Goal: Transaction & Acquisition: Download file/media

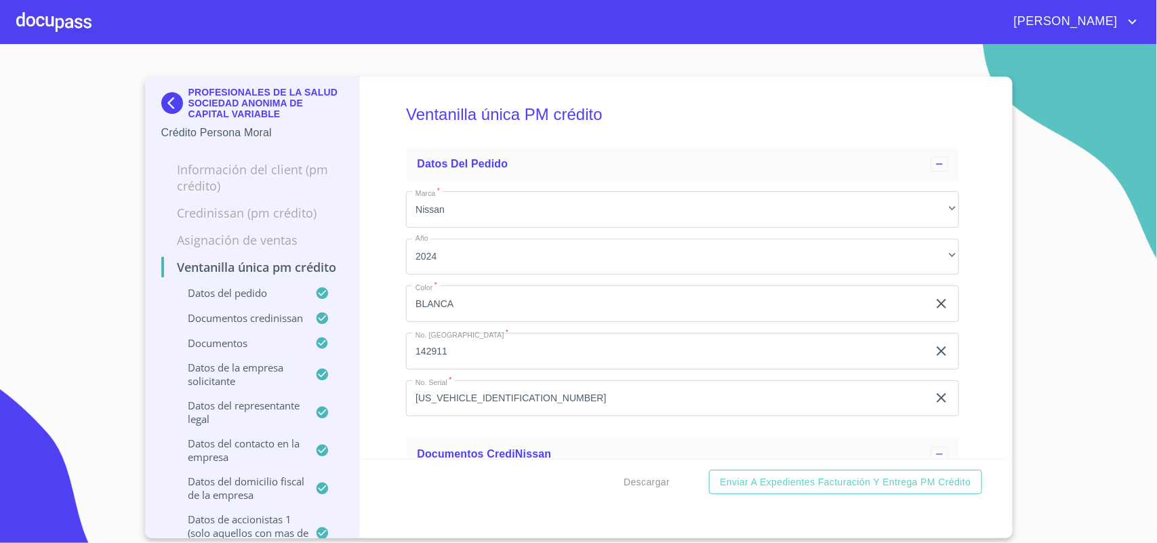
click at [171, 102] on img at bounding box center [174, 103] width 27 height 22
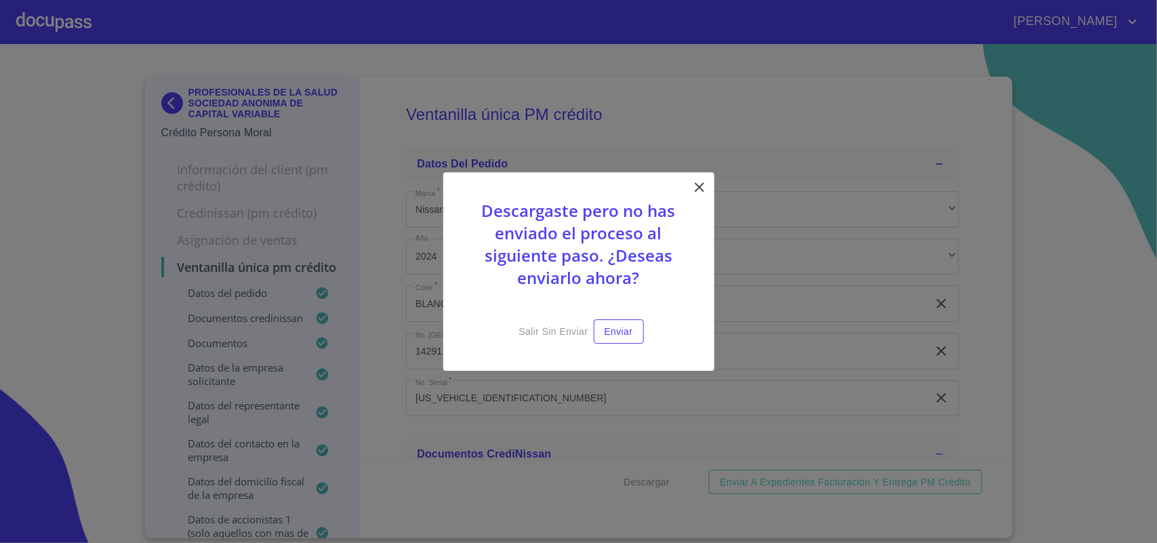
click at [704, 179] on icon at bounding box center [700, 187] width 16 height 16
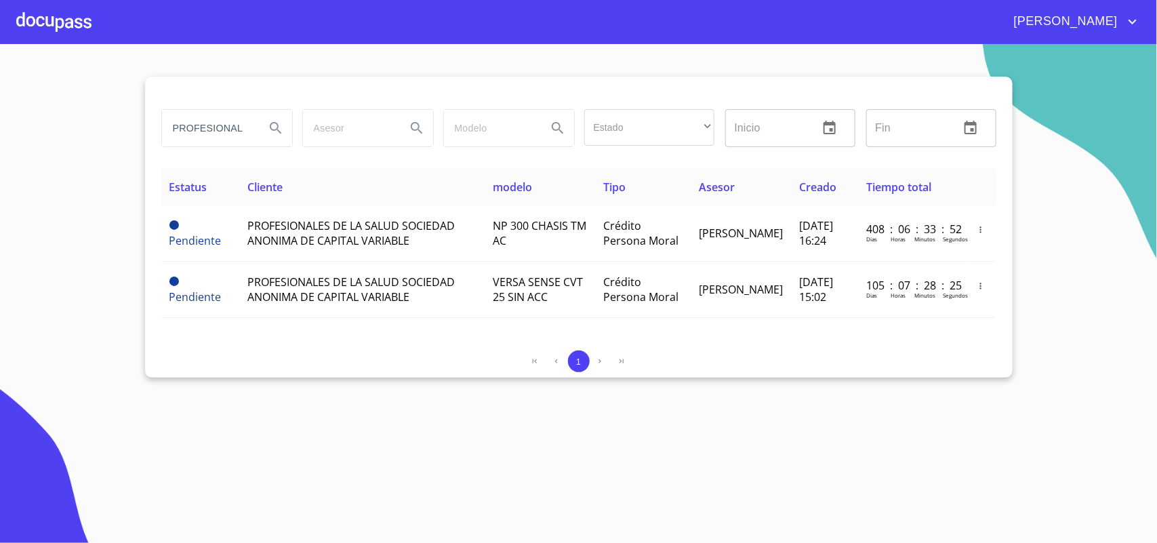
drag, startPoint x: 254, startPoint y: 133, endPoint x: 0, endPoint y: 113, distance: 255.1
click at [0, 113] on section "PROFESIONALES Estado ​ ​ Inicio ​ Fin ​ Estatus Cliente modelo Tipo Asesor Crea…" at bounding box center [578, 293] width 1157 height 499
type input "c"
type input "CAMCAR"
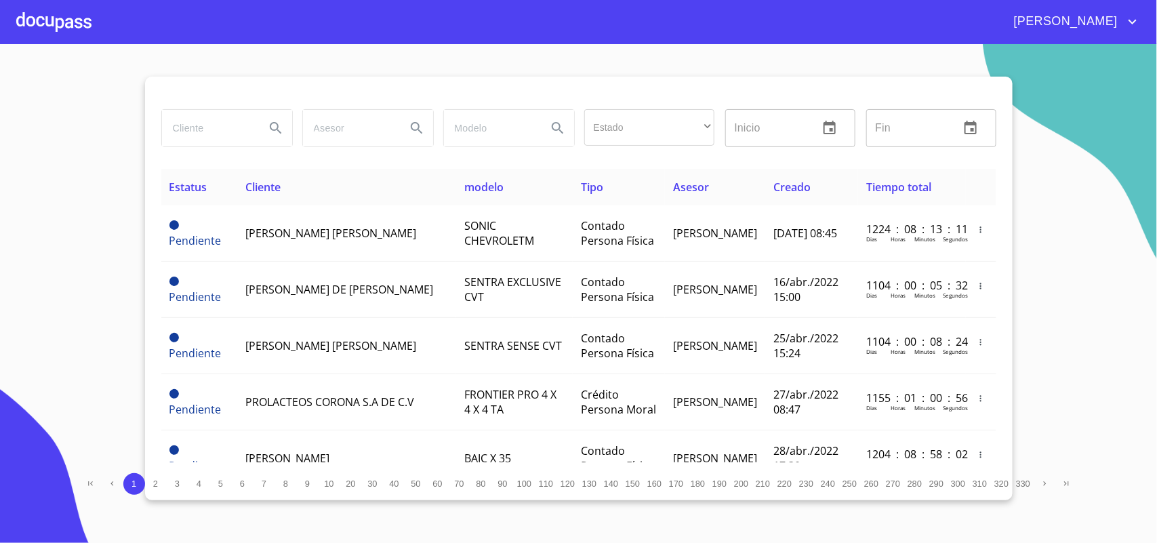
click at [188, 129] on input "search" at bounding box center [208, 128] width 92 height 37
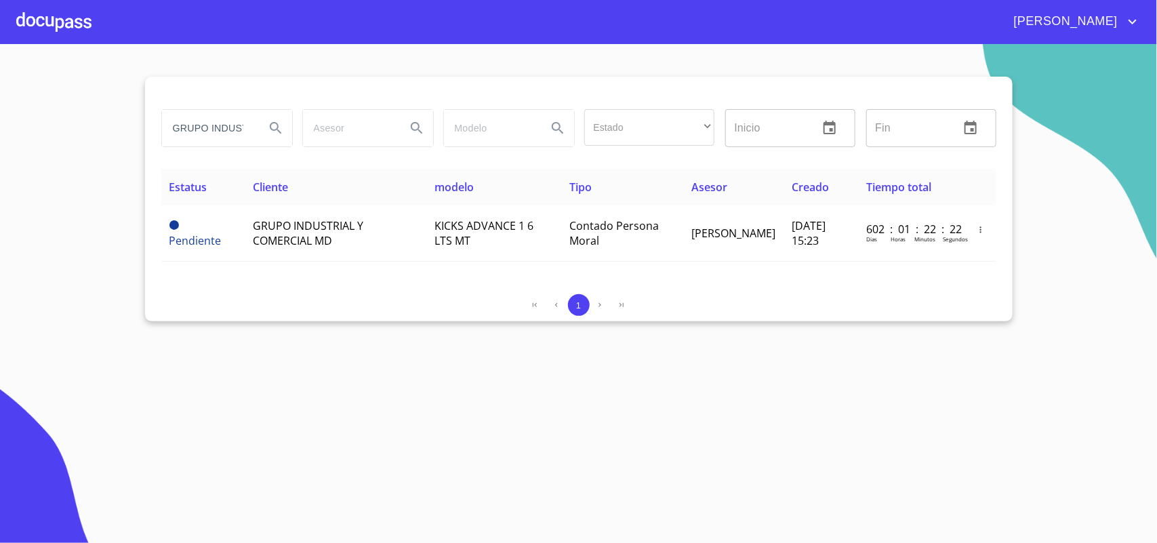
drag, startPoint x: 252, startPoint y: 127, endPoint x: 0, endPoint y: 106, distance: 252.4
click at [0, 106] on section "GRUPO INDUSTRIAL Y COMERCIAL Estado ​ ​ Inicio ​ Fin ​ Estatus Cliente modelo T…" at bounding box center [578, 293] width 1157 height 499
drag, startPoint x: 241, startPoint y: 127, endPoint x: 0, endPoint y: 112, distance: 241.1
click at [0, 112] on section "RIAL Y COMERCIAL Estado ​ ​ Inicio ​ Fin ​ Estatus Cliente modelo Tipo Asesor C…" at bounding box center [578, 293] width 1157 height 499
type input "CIAL"
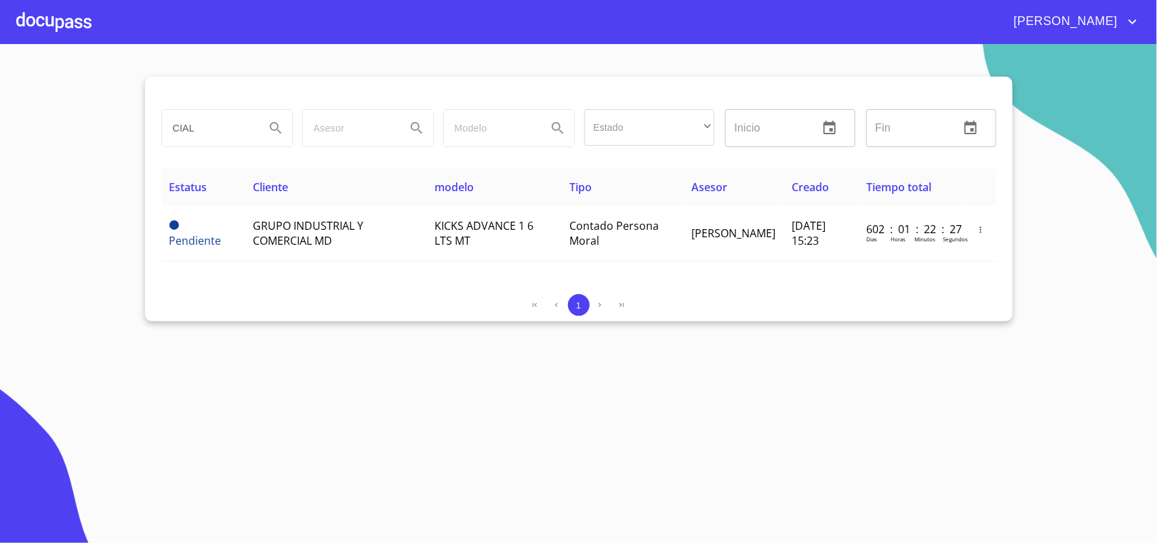
drag, startPoint x: 221, startPoint y: 131, endPoint x: 0, endPoint y: 75, distance: 228.1
click at [0, 75] on section "CIAL Estado ​ ​ Inicio ​ Fin ​ Estatus Cliente modelo Tipo Asesor Creado Tiempo…" at bounding box center [578, 293] width 1157 height 499
type input "COMERCIAL MD"
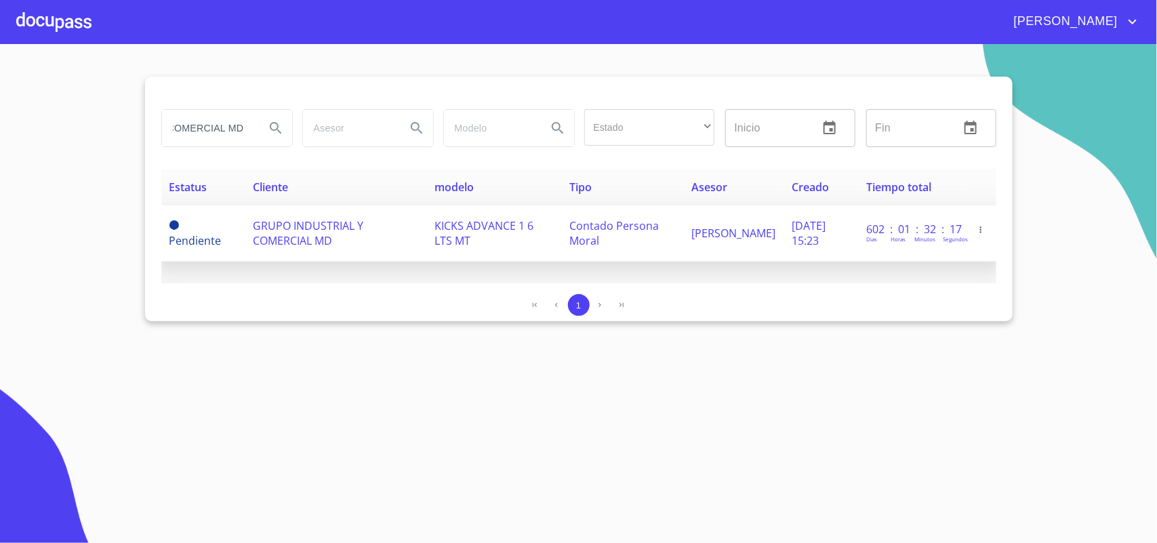
scroll to position [0, 0]
click at [292, 219] on span "GRUPO INDUSTRIAL Y COMERCIAL MD" at bounding box center [308, 233] width 111 height 30
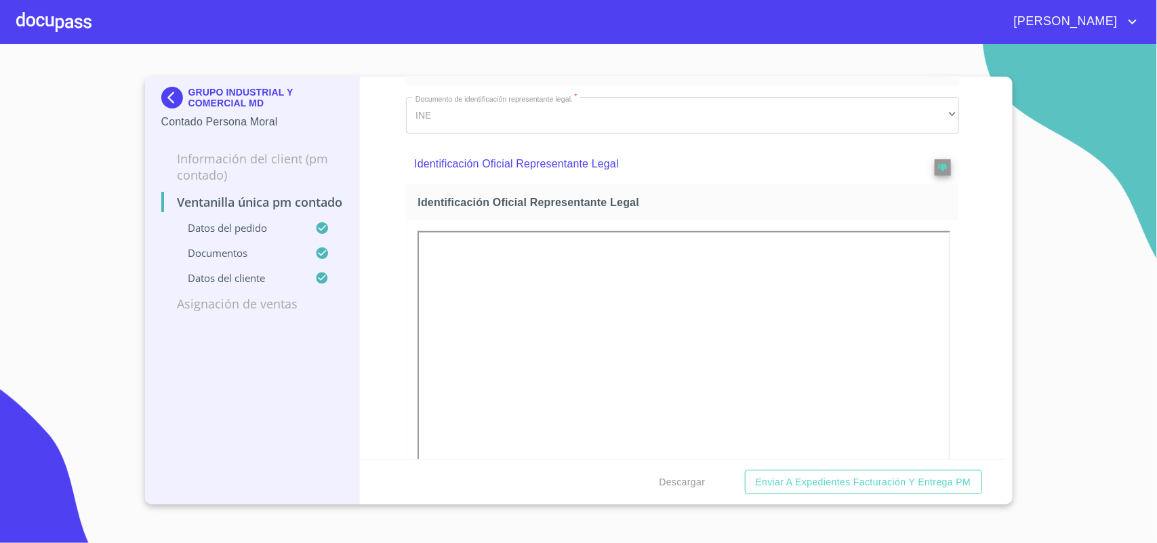
scroll to position [424, 0]
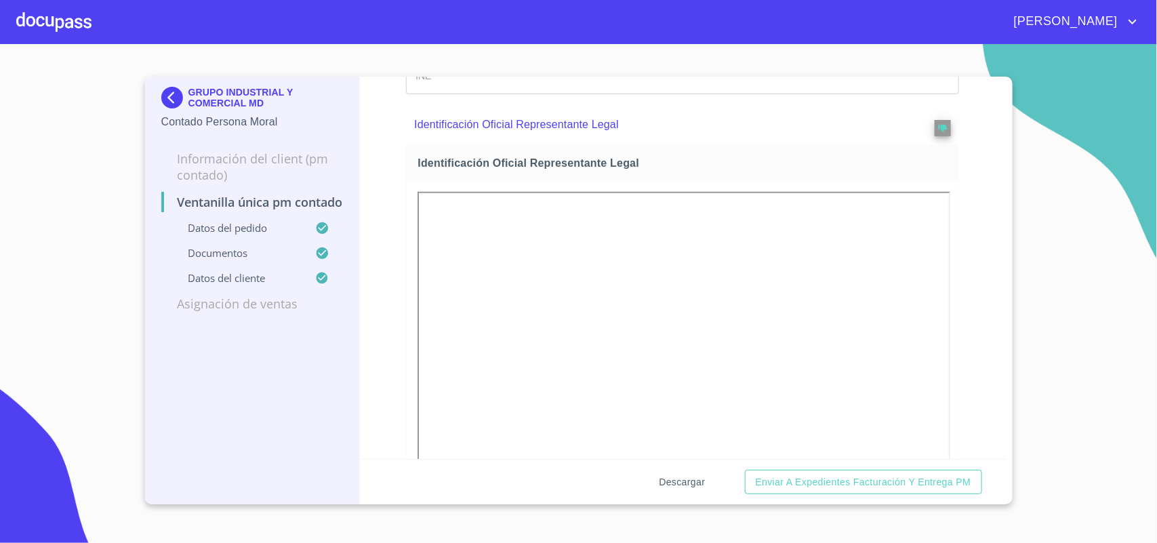
click at [681, 483] on span "Descargar" at bounding box center [682, 482] width 46 height 17
click at [178, 95] on img at bounding box center [174, 98] width 27 height 22
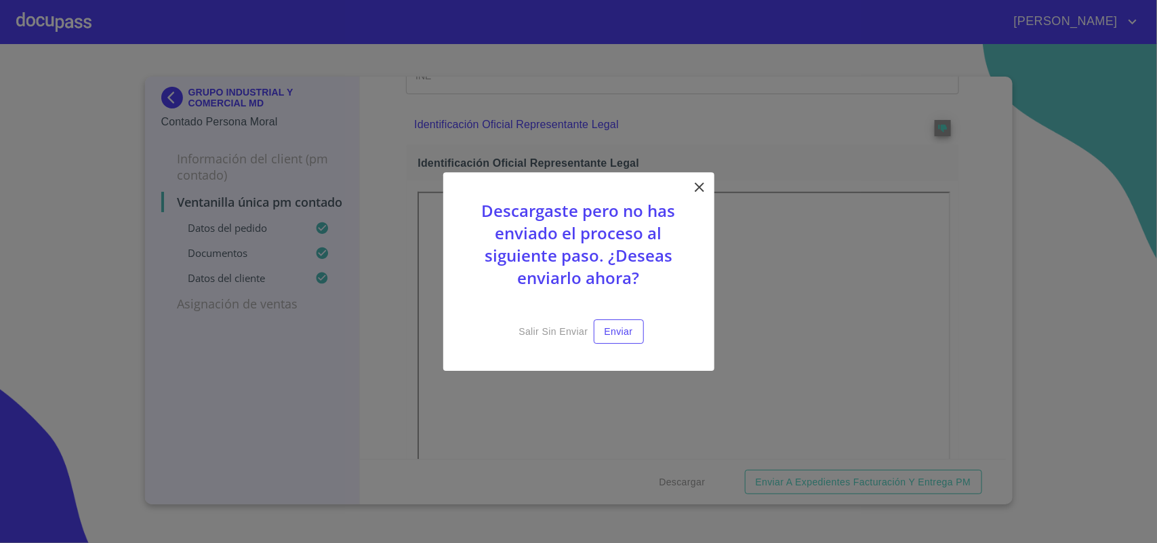
click at [700, 184] on icon at bounding box center [699, 186] width 9 height 9
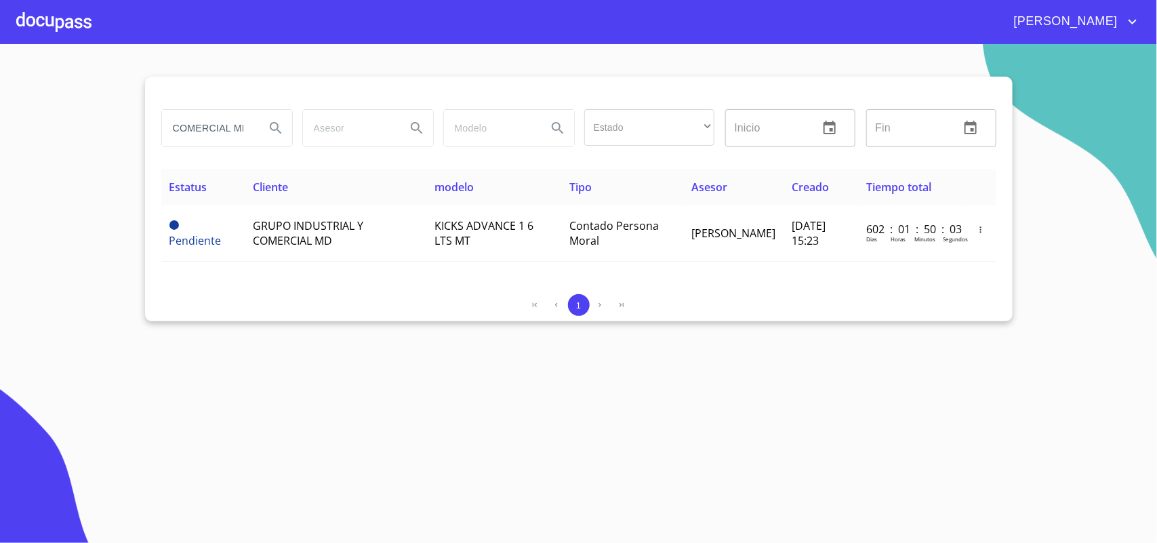
drag, startPoint x: 241, startPoint y: 131, endPoint x: 0, endPoint y: 136, distance: 240.7
click at [0, 136] on section "COMERCIAL MD Estado ​ ​ Inicio ​ Fin ​ Estatus Cliente modelo Tipo Asesor Cread…" at bounding box center [578, 293] width 1157 height 499
type input "ODANAE"
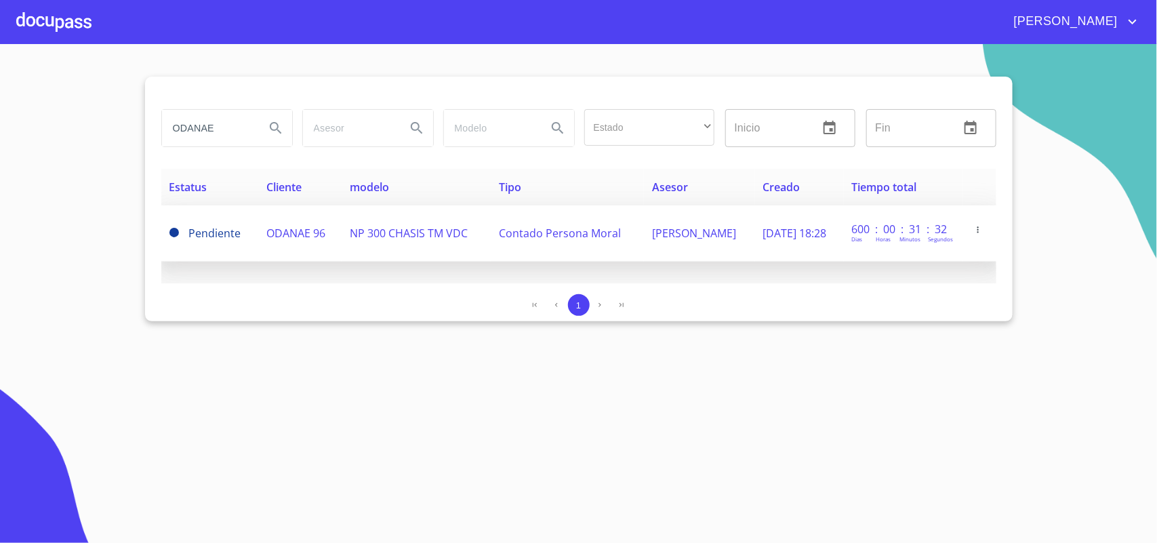
click at [302, 228] on span "ODANAE 96" at bounding box center [296, 233] width 59 height 15
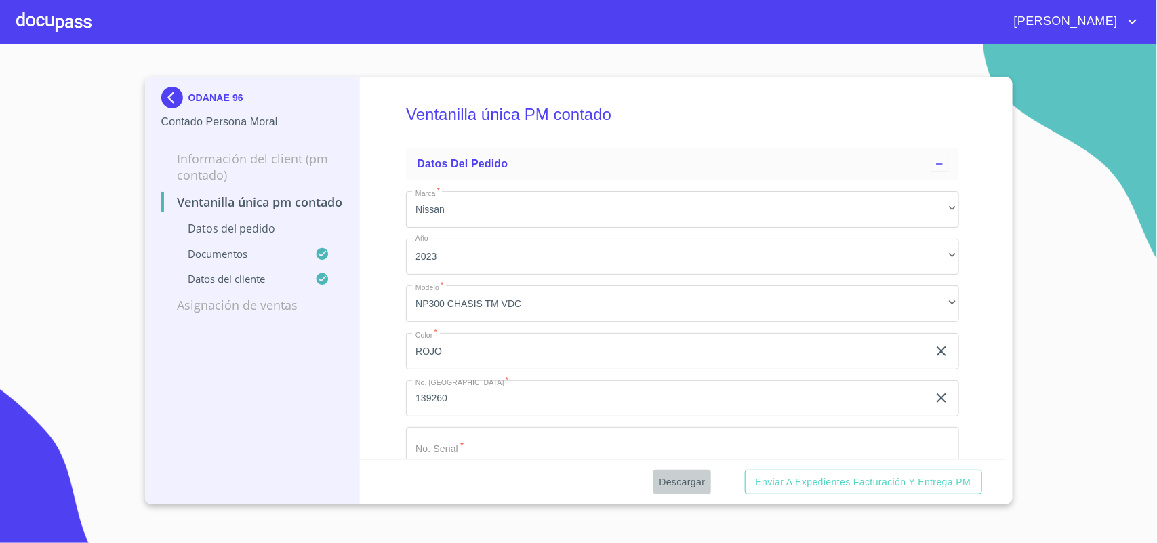
click at [680, 475] on span "Descargar" at bounding box center [682, 482] width 46 height 17
